Goal: Information Seeking & Learning: Check status

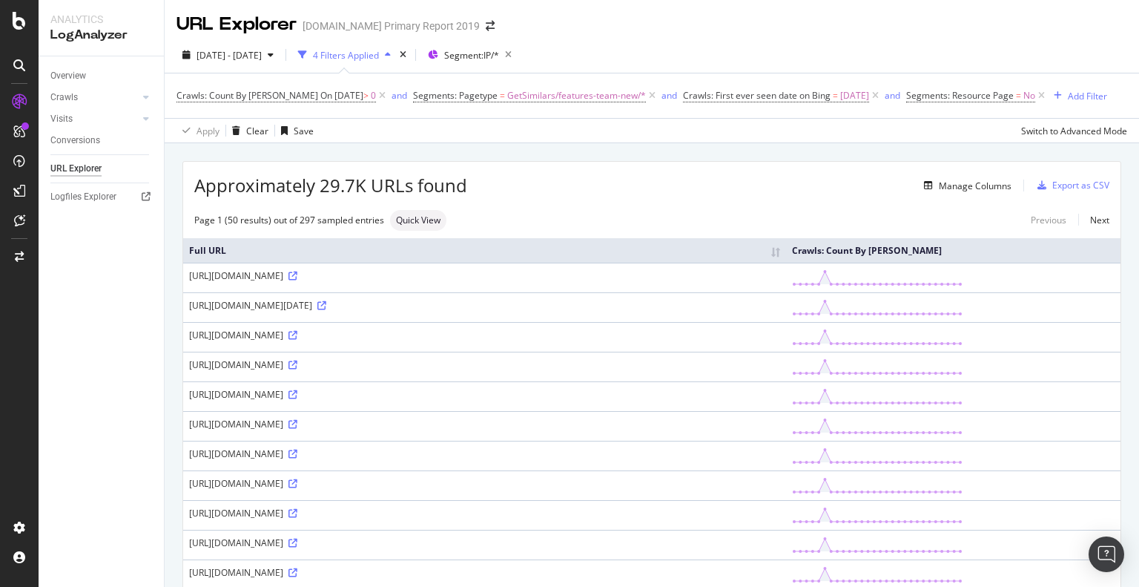
scroll to position [519, 0]
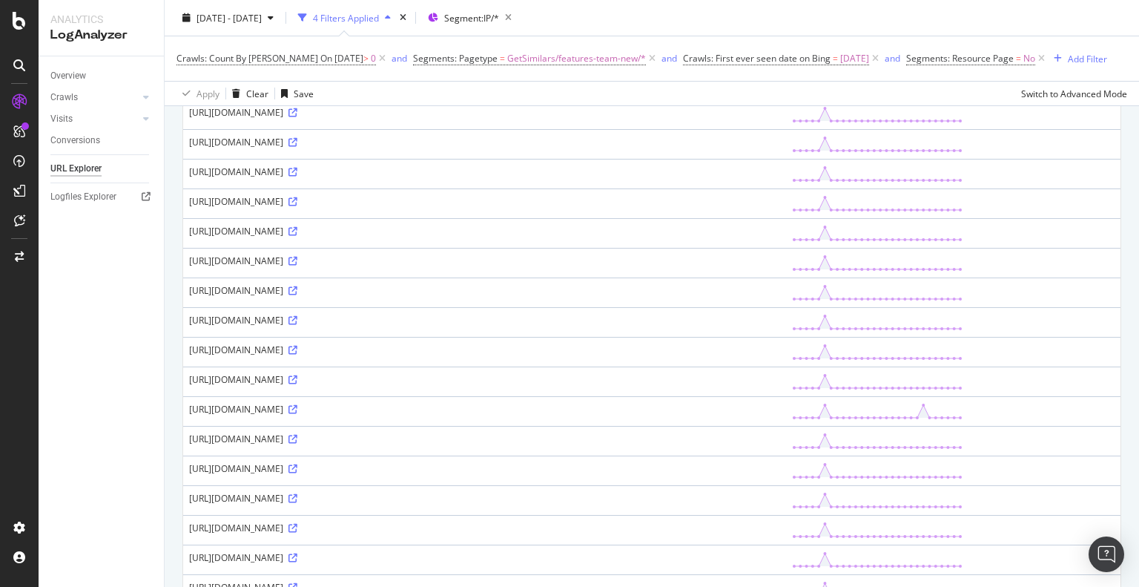
click at [1138, 228] on div "URL Explorer [DOMAIN_NAME] Primary Report 2019 [DATE] - [DATE] 4 Filters Applie…" at bounding box center [652, 293] width 974 height 587
drag, startPoint x: 367, startPoint y: 299, endPoint x: 415, endPoint y: 299, distance: 48.2
click at [415, 148] on div "[URL][DOMAIN_NAME]" at bounding box center [484, 142] width 591 height 13
copy div "221665443/"
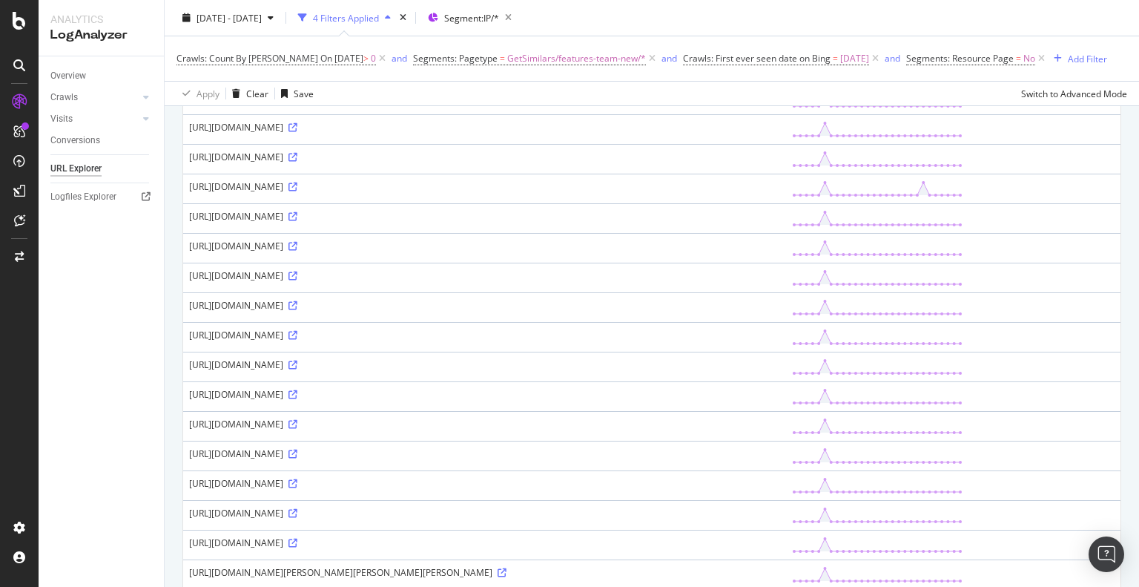
drag, startPoint x: 368, startPoint y: 340, endPoint x: 412, endPoint y: 341, distance: 43.8
click at [412, 133] on div "[URL][DOMAIN_NAME]" at bounding box center [484, 127] width 591 height 13
copy div "243659955"
click at [412, 133] on div "[URL][DOMAIN_NAME]" at bounding box center [484, 127] width 591 height 13
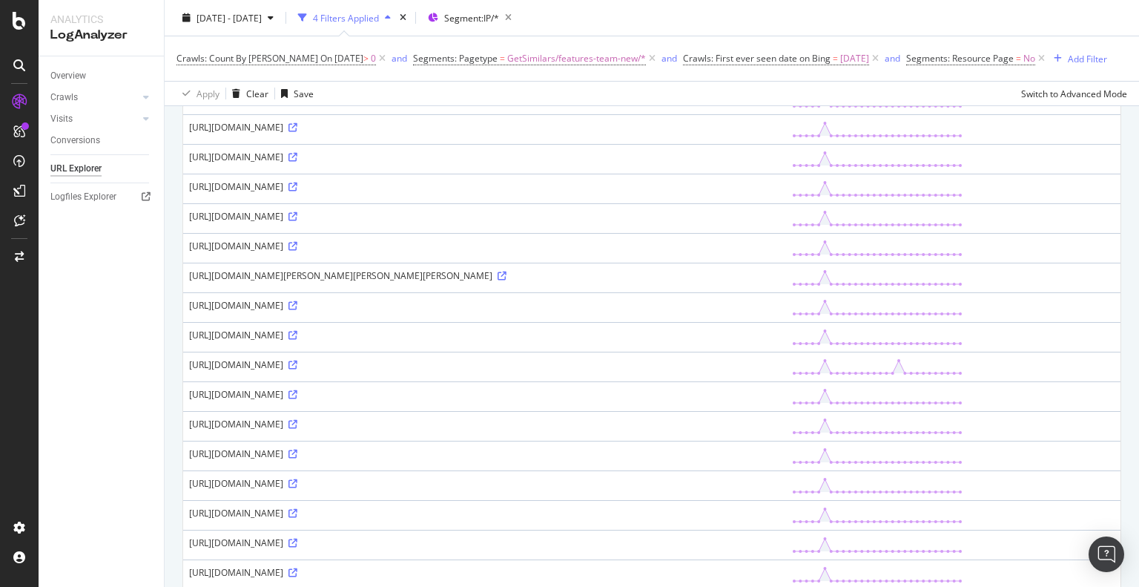
scroll to position [816, 0]
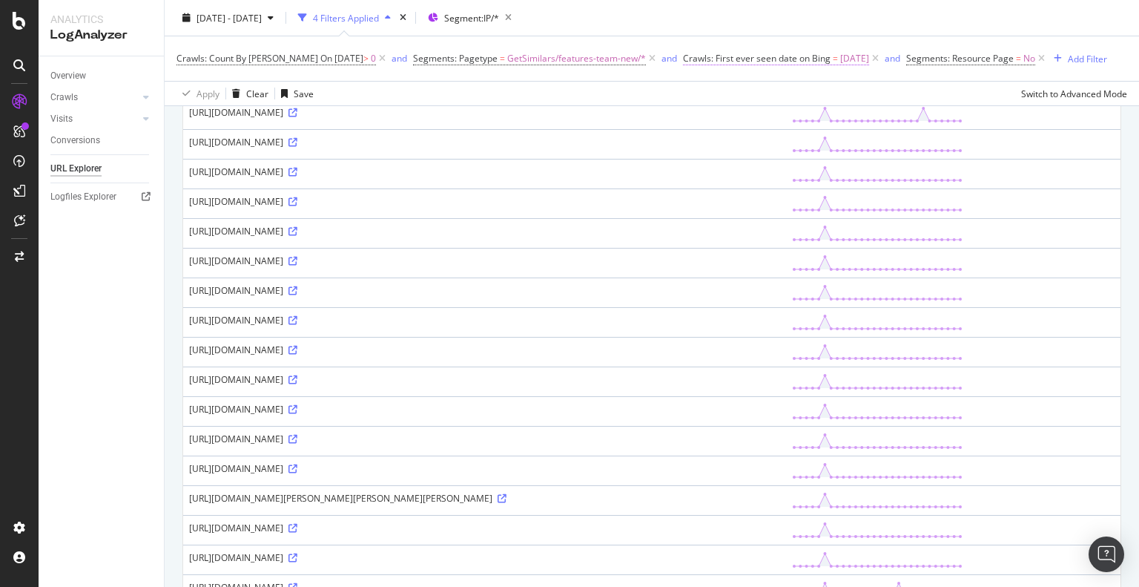
click at [741, 58] on span "Crawls: First ever seen date on Bing" at bounding box center [757, 58] width 148 height 13
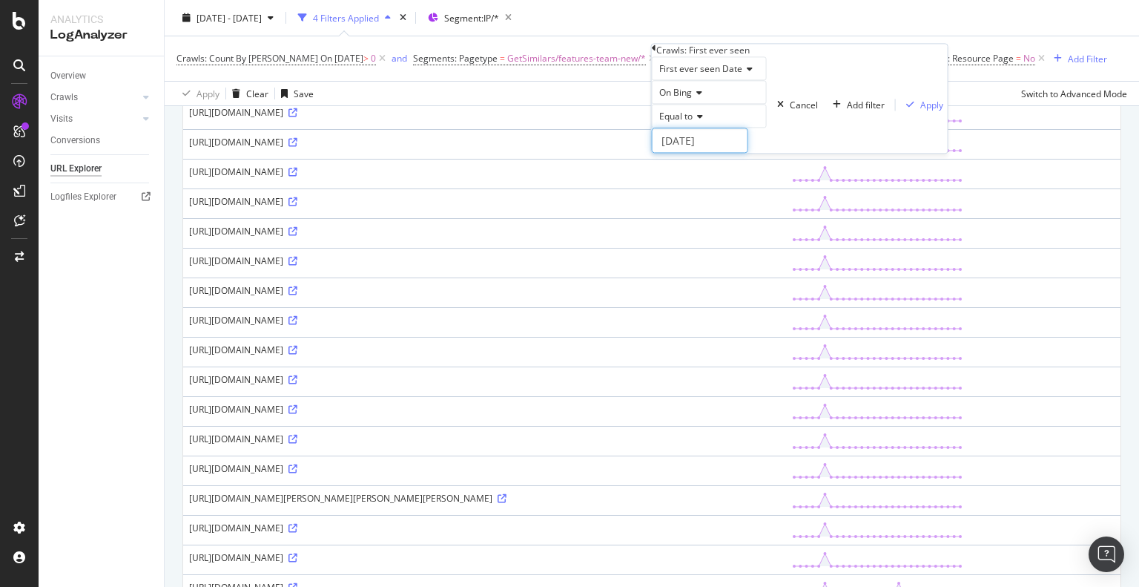
click at [708, 153] on input "[DATE]" at bounding box center [700, 140] width 96 height 25
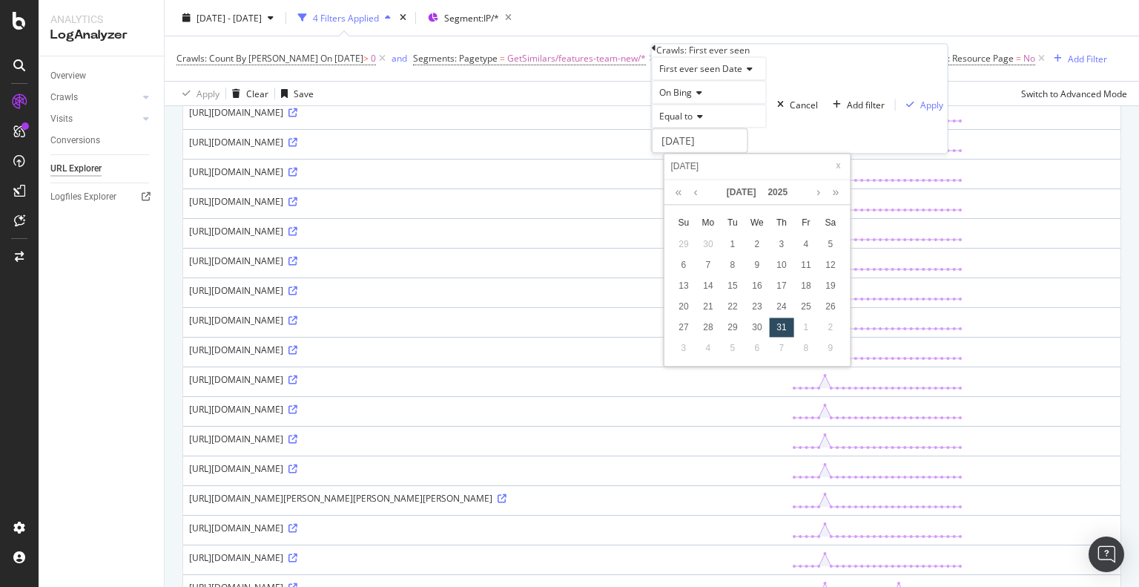
click at [407, 178] on div "[URL][DOMAIN_NAME]" at bounding box center [484, 171] width 591 height 13
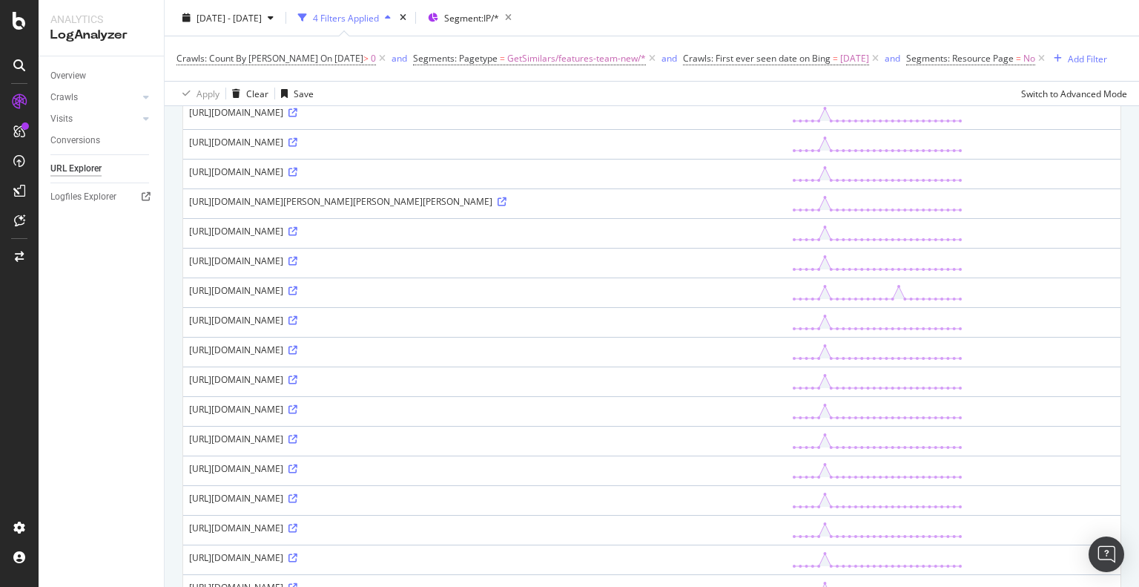
scroll to position [1409, 0]
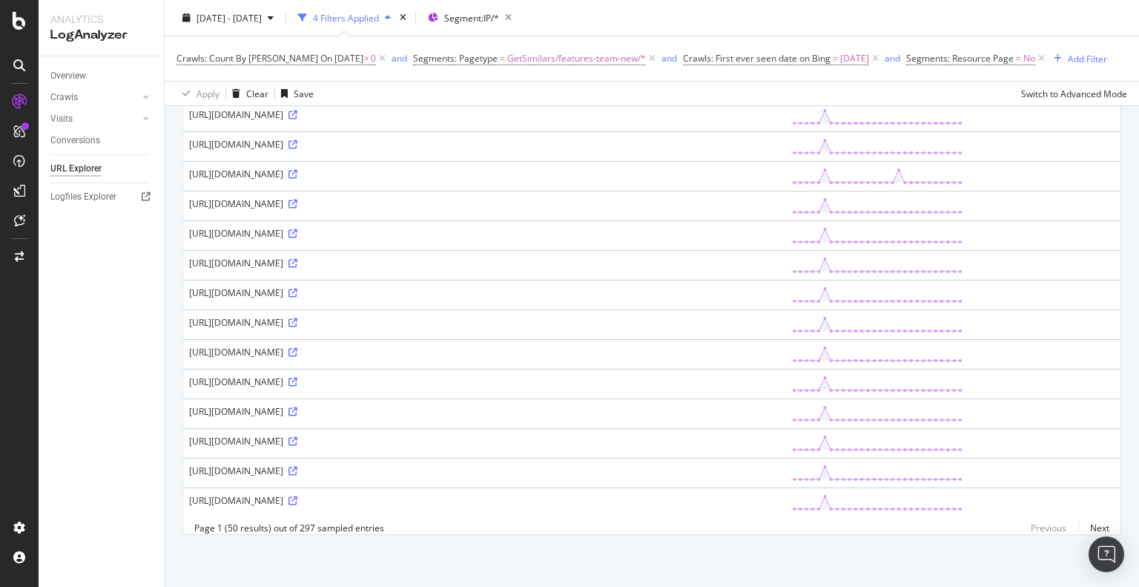
drag, startPoint x: 368, startPoint y: 379, endPoint x: 412, endPoint y: 379, distance: 43.7
click at [412, 180] on div "[URL][DOMAIN_NAME]" at bounding box center [484, 174] width 591 height 13
copy div "270373592"
click at [79, 76] on div "Overview" at bounding box center [68, 76] width 36 height 16
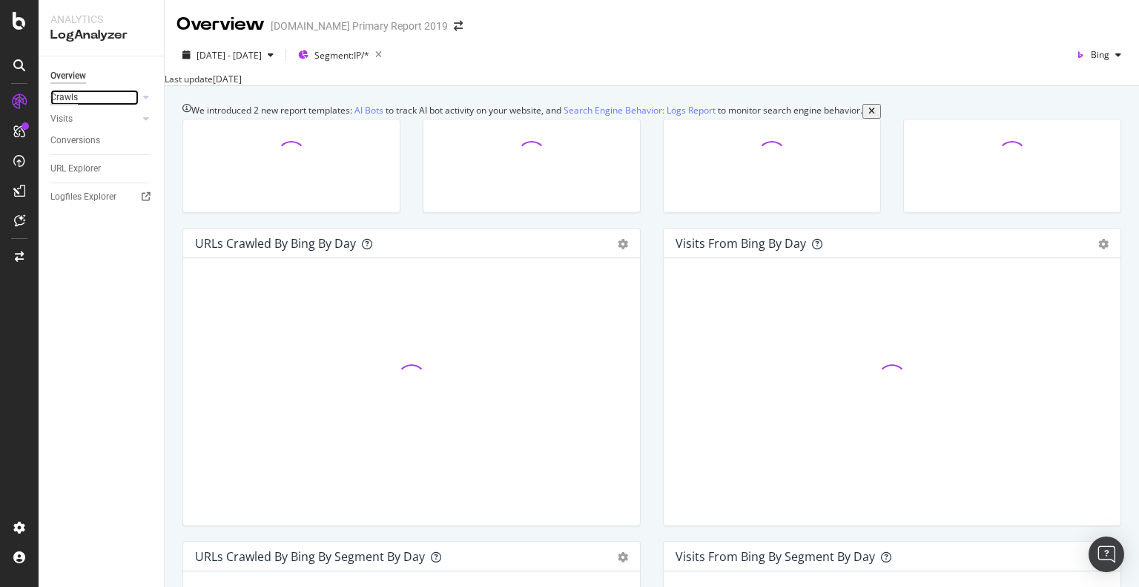
click at [60, 94] on div "Crawls" at bounding box center [63, 98] width 27 height 16
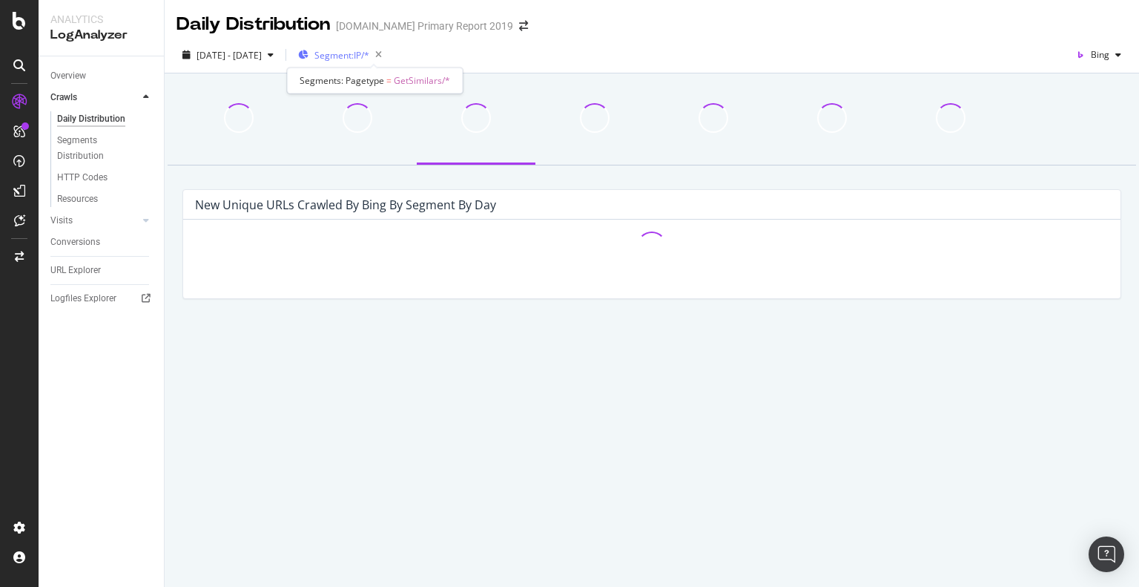
click at [369, 56] on span "Segment: IP/*" at bounding box center [341, 55] width 55 height 13
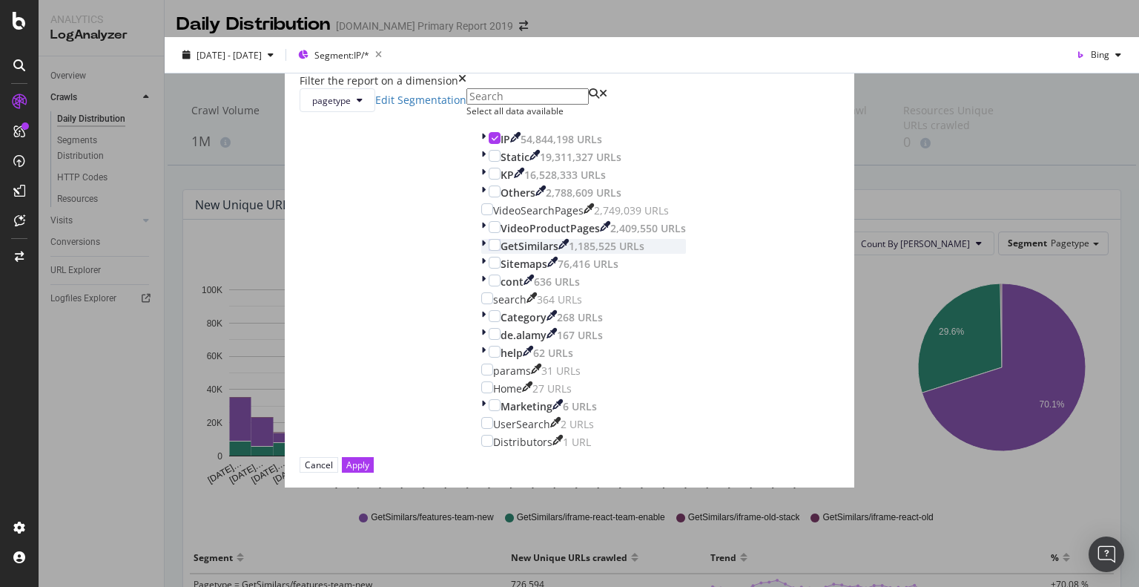
click at [481, 254] on icon "modal" at bounding box center [483, 246] width 4 height 15
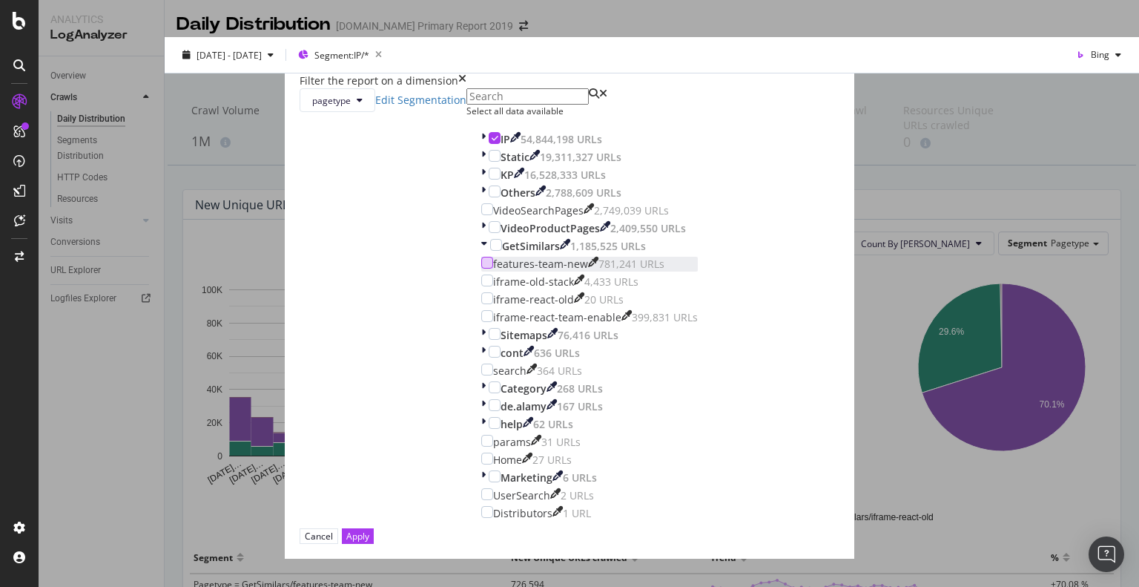
click at [481, 268] on div "modal" at bounding box center [487, 263] width 12 height 12
click at [369, 529] on div "Apply" at bounding box center [357, 535] width 23 height 13
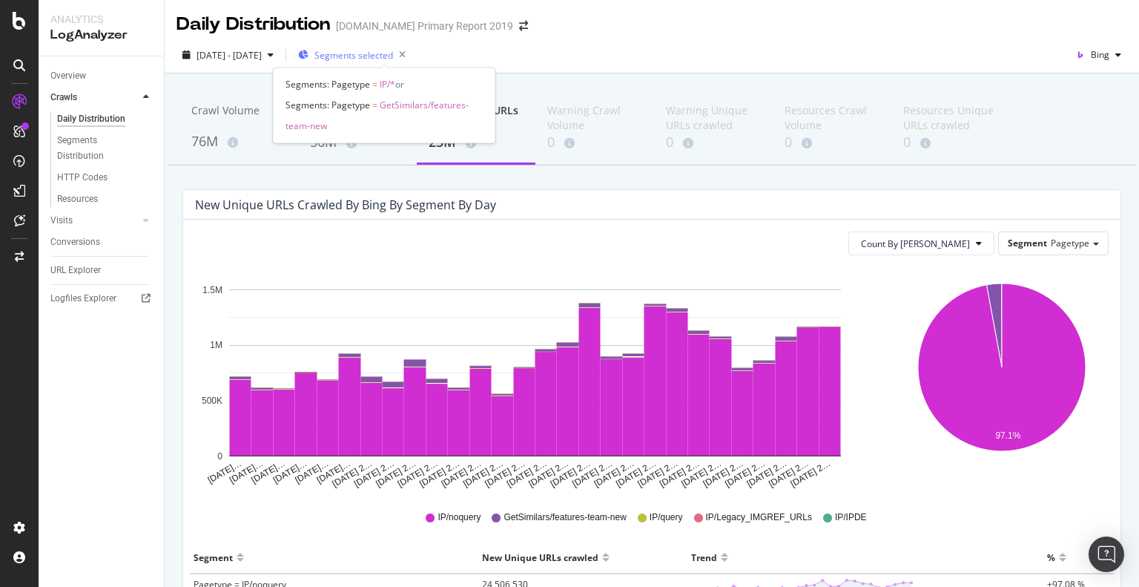
click at [384, 56] on span "Segments selected" at bounding box center [353, 55] width 79 height 13
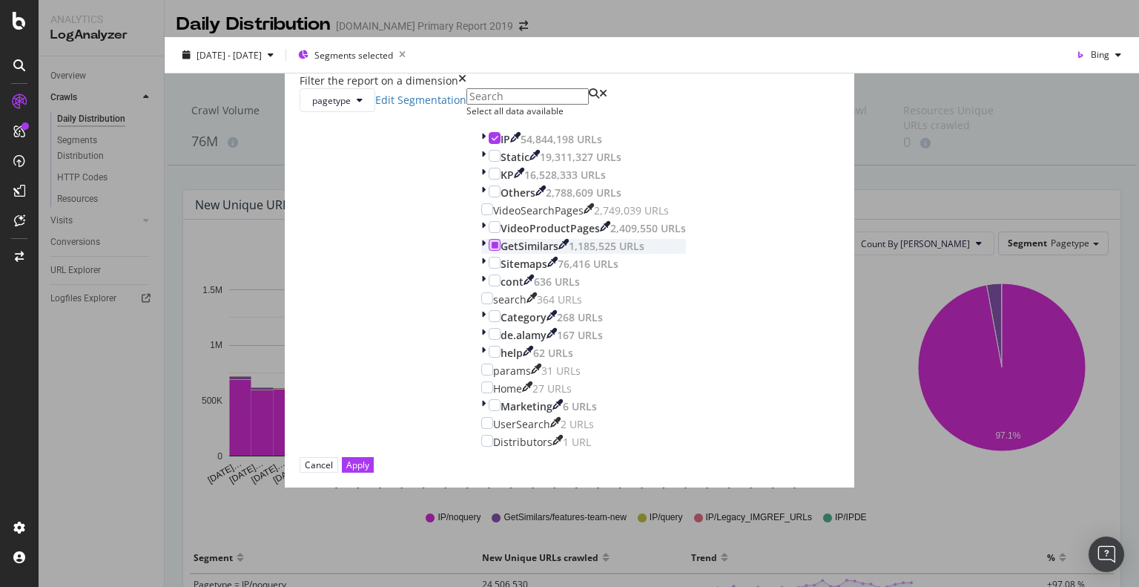
click at [492, 248] on icon "modal" at bounding box center [495, 244] width 7 height 7
click at [369, 472] on div "Apply" at bounding box center [357, 465] width 23 height 14
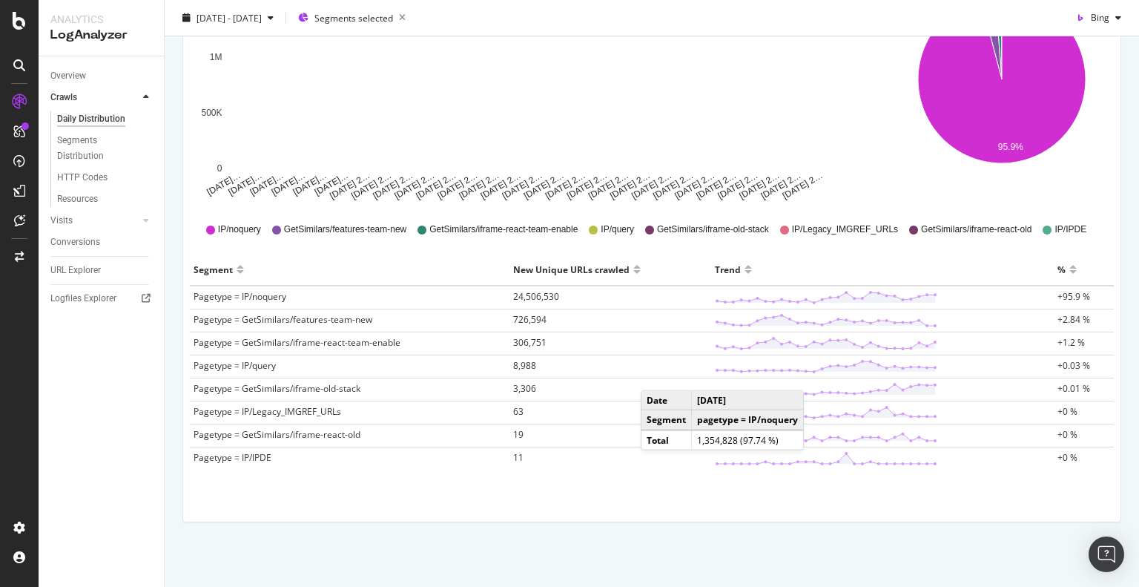
scroll to position [214, 0]
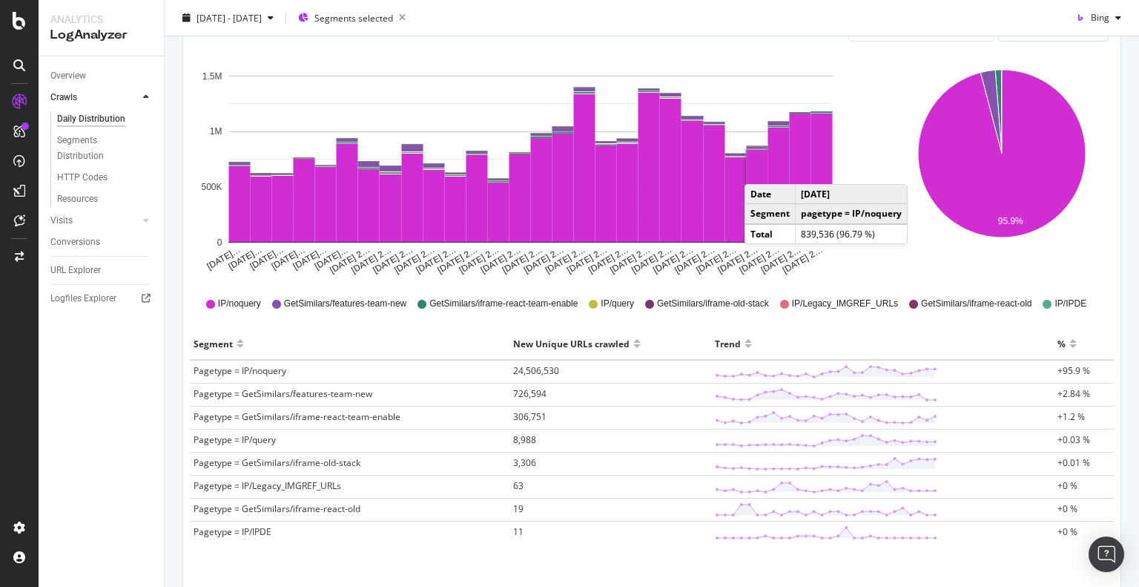
click at [759, 168] on rect "A chart." at bounding box center [758, 196] width 22 height 92
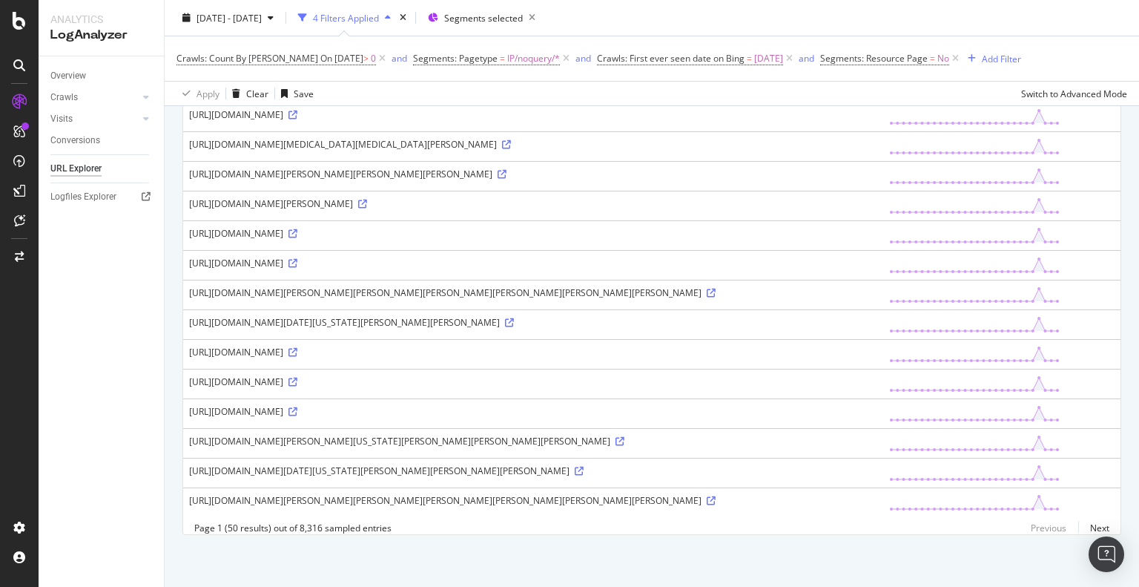
scroll to position [1198, 0]
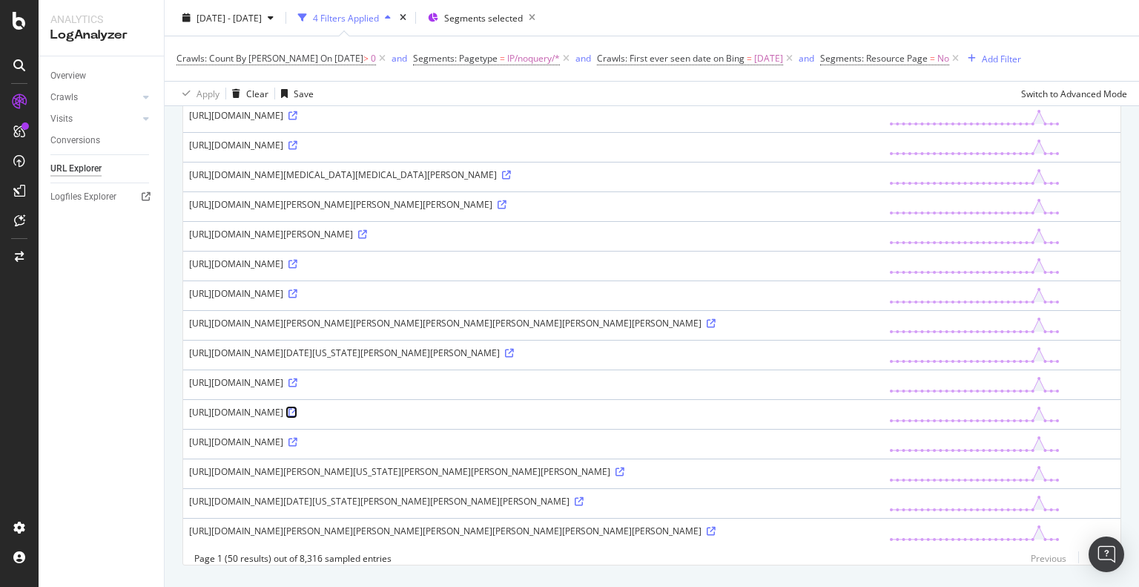
click at [297, 417] on icon at bounding box center [292, 412] width 9 height 9
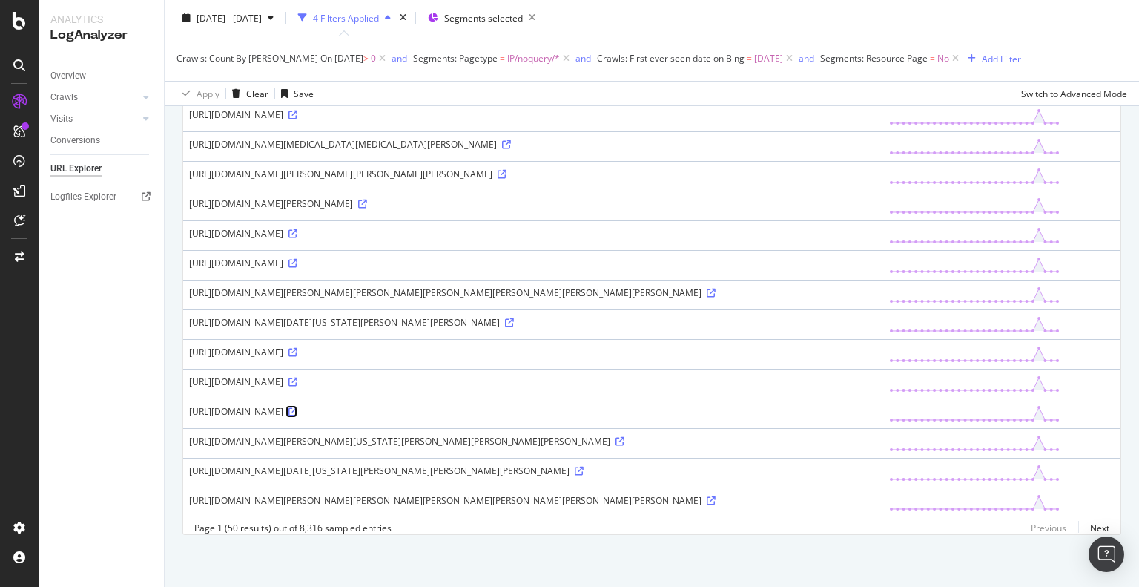
click at [297, 407] on icon at bounding box center [292, 411] width 9 height 9
click at [575, 466] on icon at bounding box center [579, 470] width 9 height 9
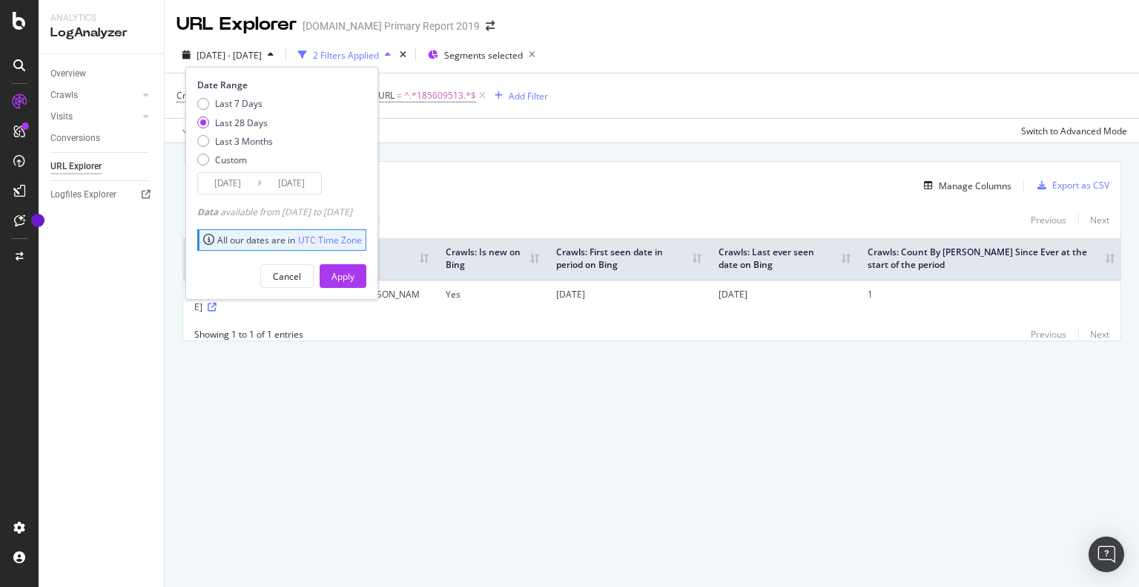
click at [515, 182] on div "Manage Columns" at bounding box center [659, 185] width 706 height 18
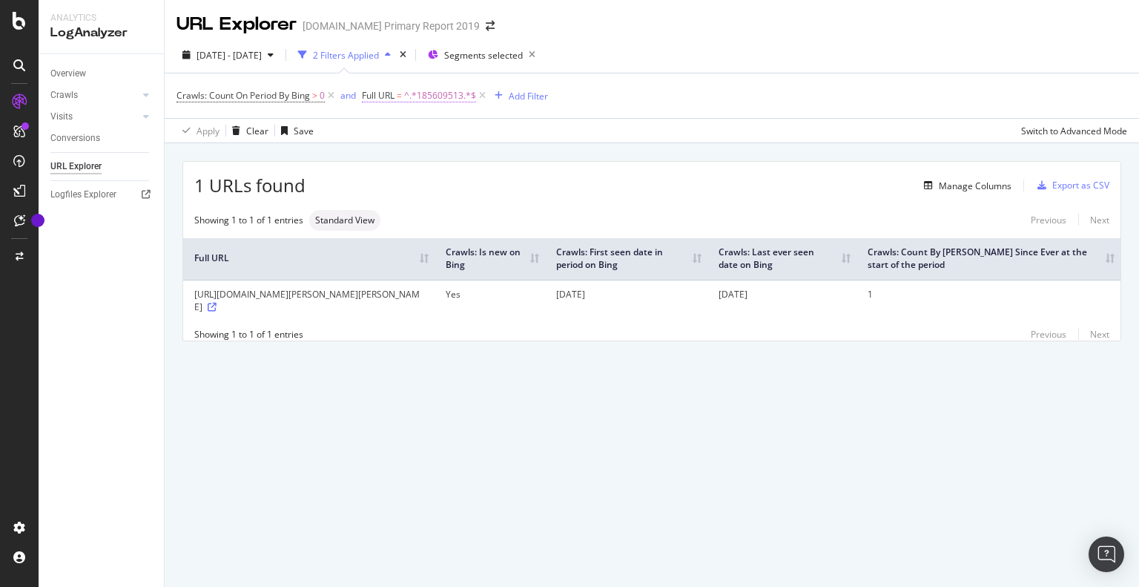
click at [412, 96] on span "^.*185609513.*$" at bounding box center [440, 95] width 72 height 21
click at [405, 151] on input "185609513" at bounding box center [447, 157] width 140 height 24
paste input "339463766"
type input "339463766"
click at [524, 190] on div "Apply" at bounding box center [527, 188] width 23 height 13
